Goal: Transaction & Acquisition: Purchase product/service

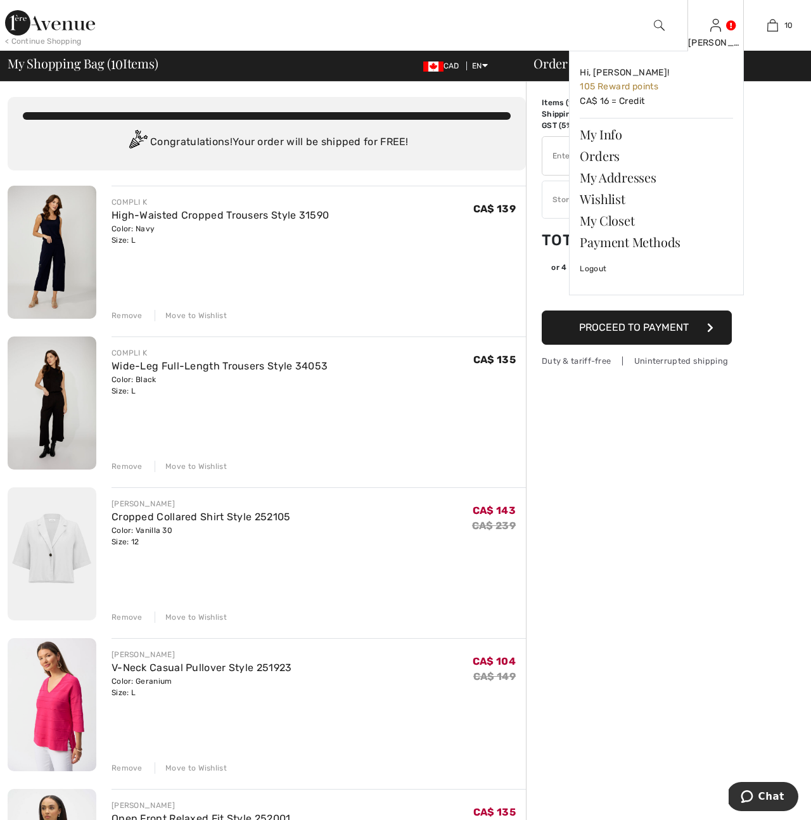
click at [720, 36] on div "[PERSON_NAME]" at bounding box center [716, 42] width 56 height 13
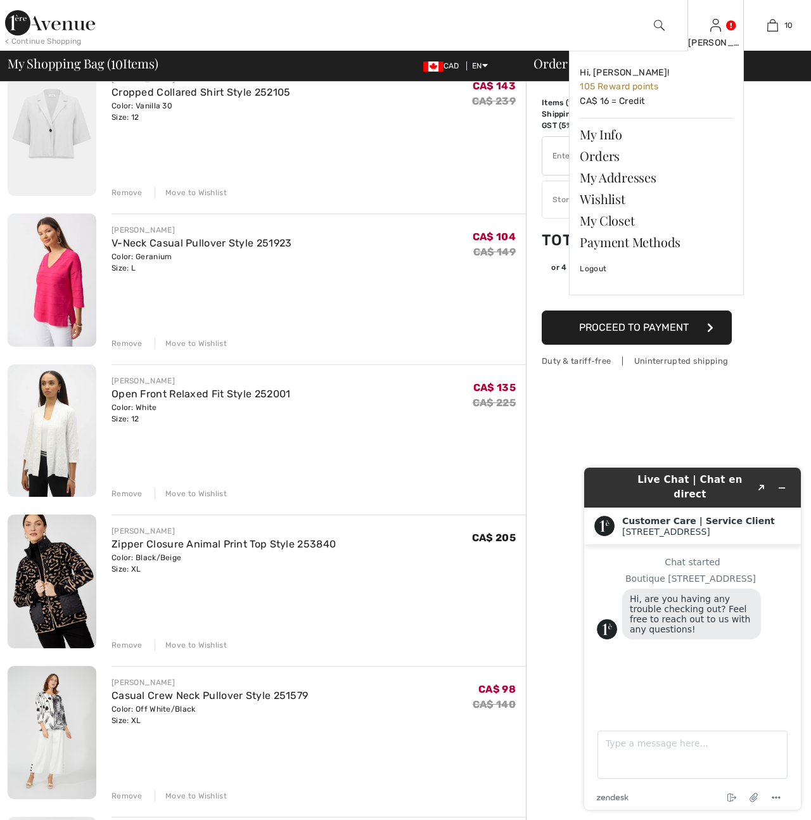
scroll to position [426, 0]
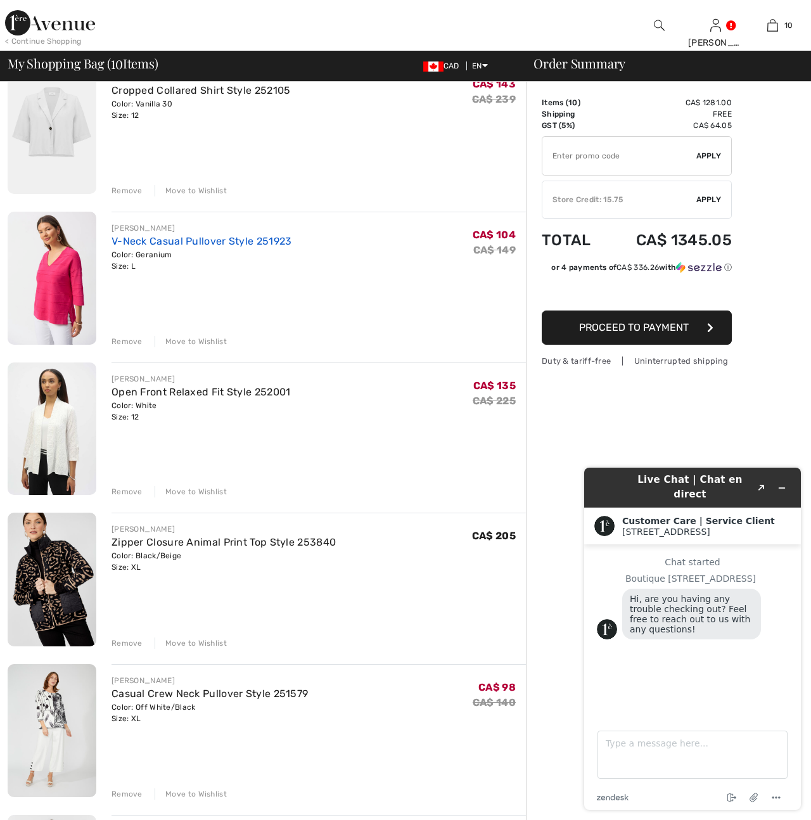
click at [143, 241] on link "V-Neck Casual Pullover Style 251923" at bounding box center [201, 241] width 181 height 12
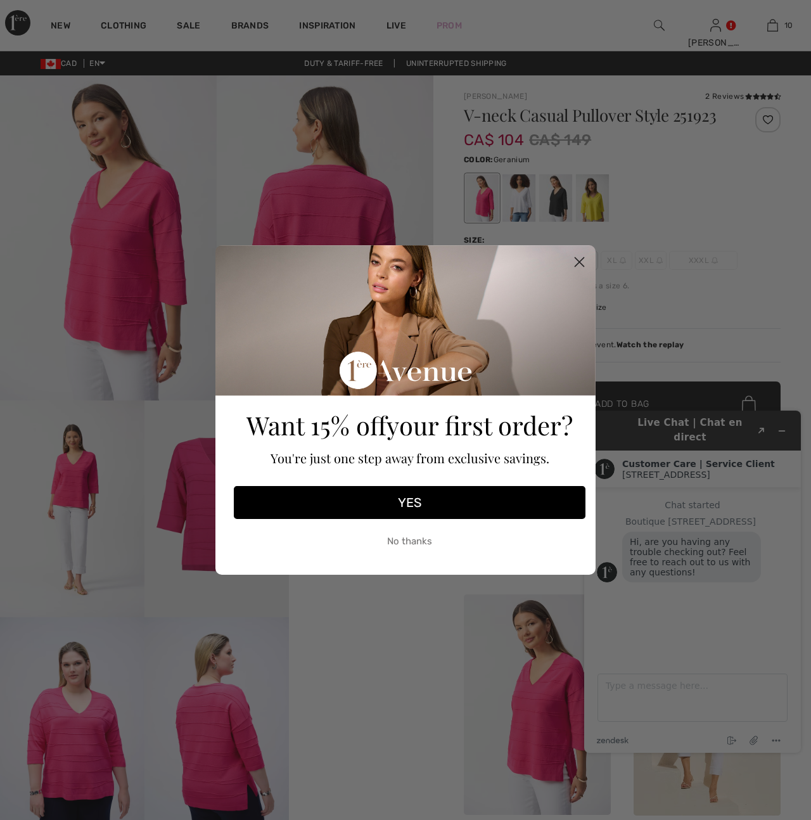
click at [578, 260] on circle "Close dialog" at bounding box center [579, 261] width 21 height 21
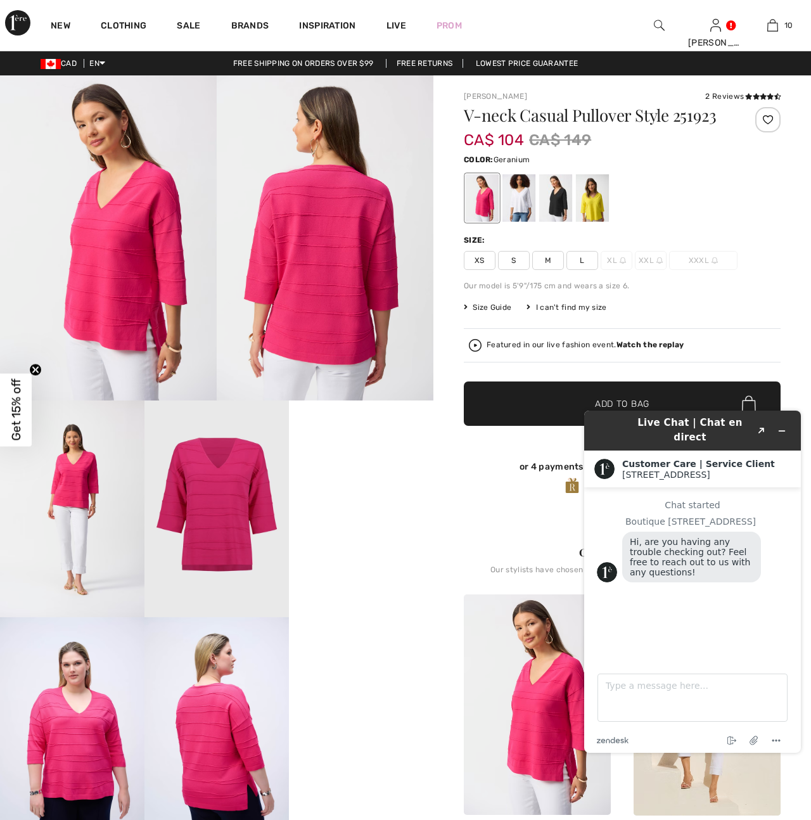
click at [207, 762] on img at bounding box center [216, 725] width 144 height 217
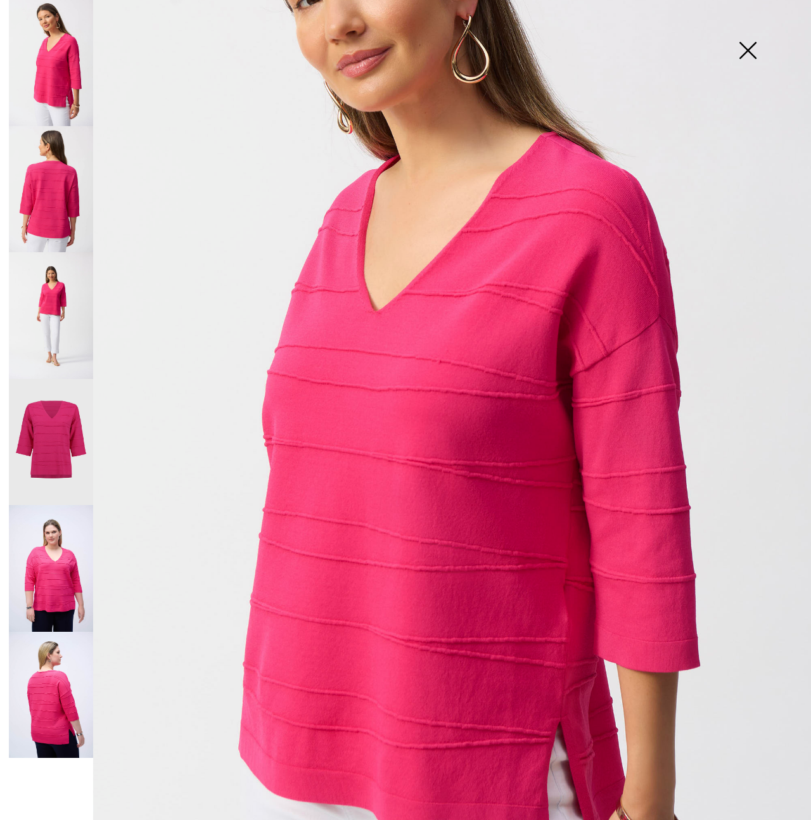
scroll to position [195, 0]
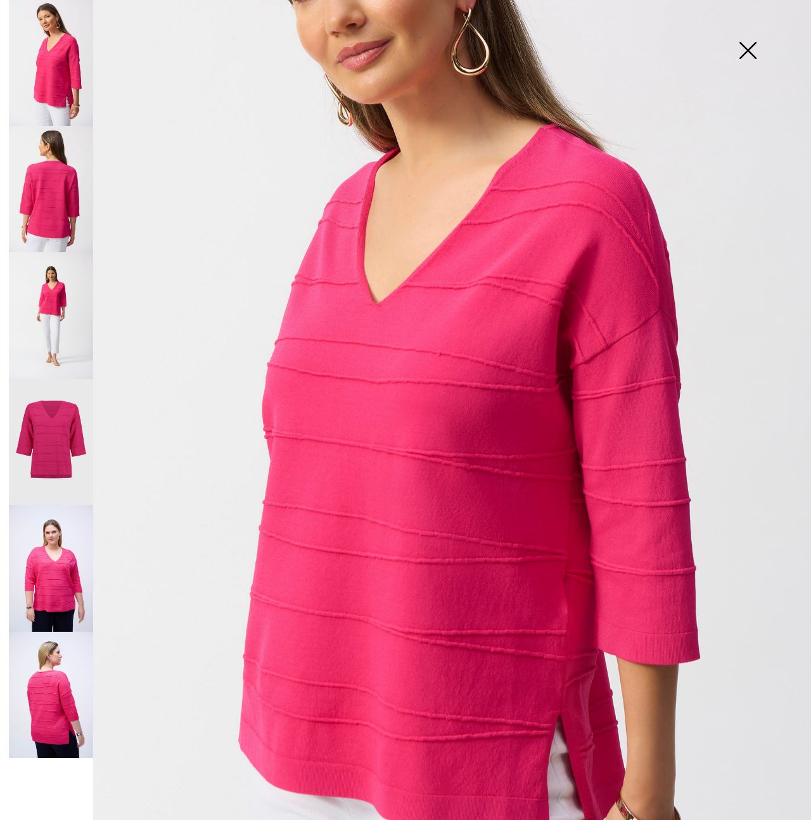
click at [51, 194] on img at bounding box center [51, 189] width 84 height 126
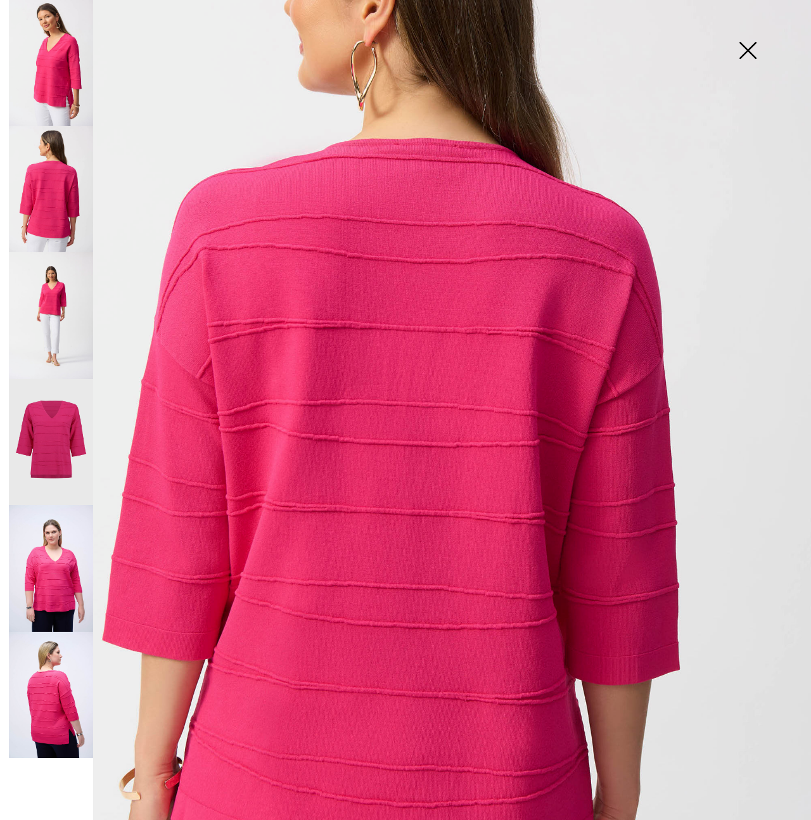
click at [41, 311] on img at bounding box center [51, 315] width 84 height 126
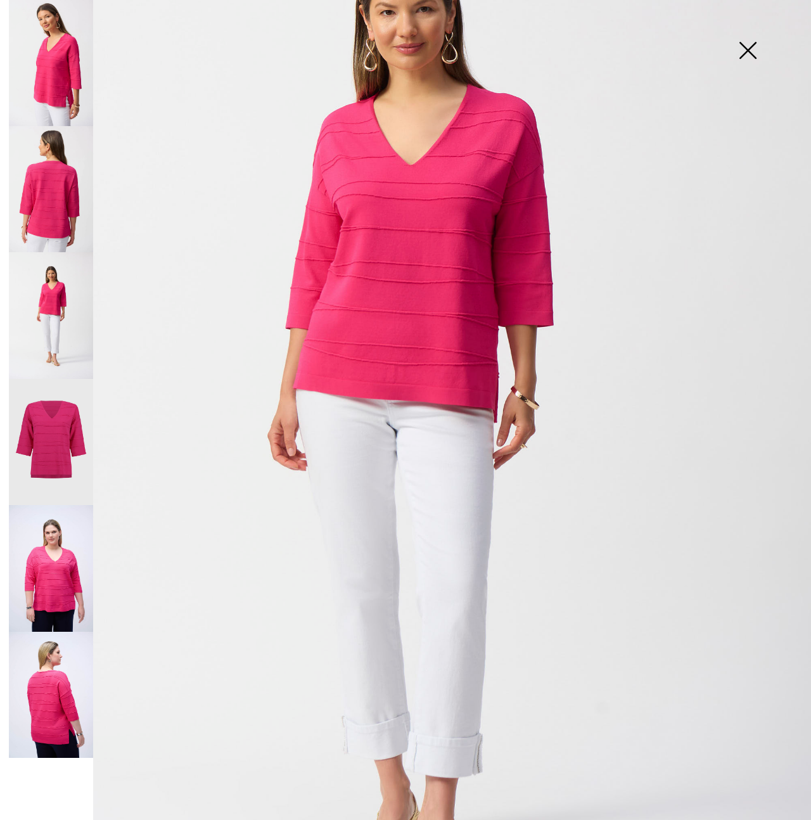
click at [744, 46] on img at bounding box center [747, 51] width 63 height 65
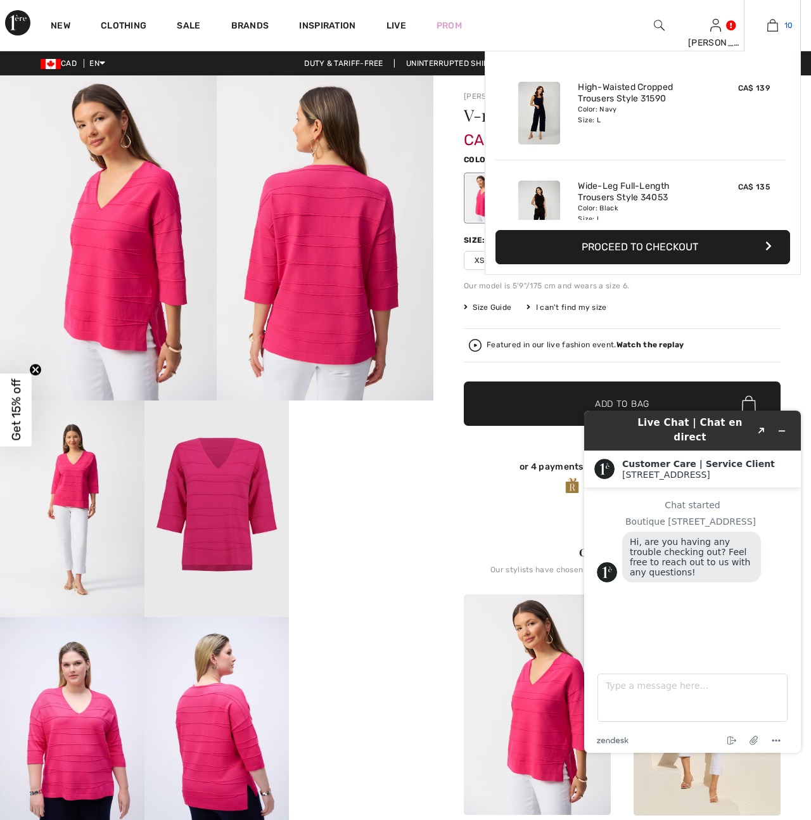
click at [777, 32] on img at bounding box center [772, 25] width 11 height 15
